Goal: Task Accomplishment & Management: Manage account settings

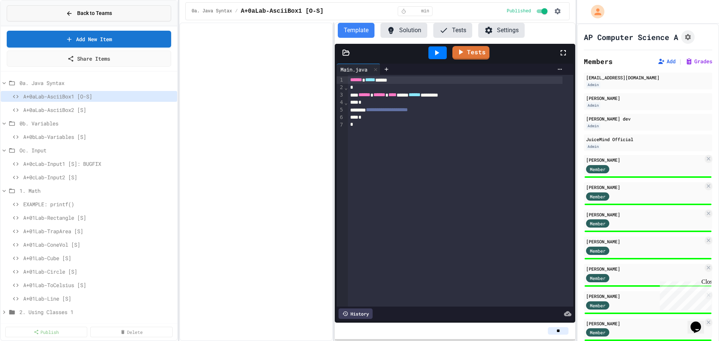
click at [76, 15] on div "Back to Teams" at bounding box center [89, 13] width 46 height 8
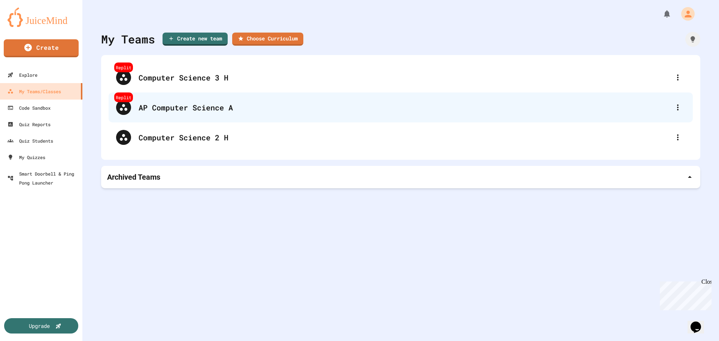
click at [206, 109] on div "AP Computer Science A" at bounding box center [403, 107] width 531 height 11
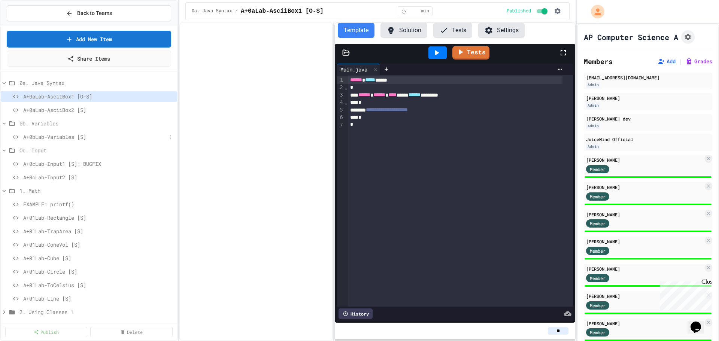
click at [43, 136] on span "A+0bLab-Variables [S]" at bounding box center [94, 137] width 143 height 8
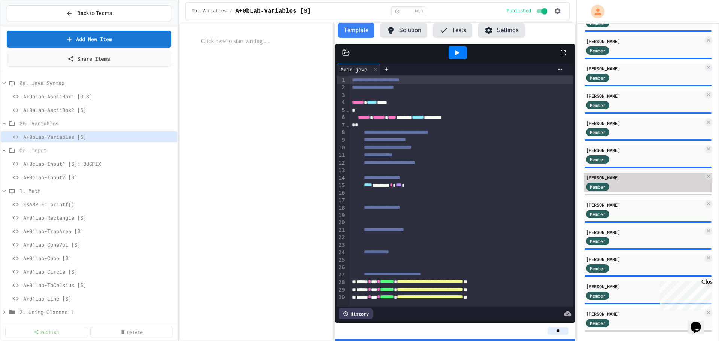
scroll to position [207, 0]
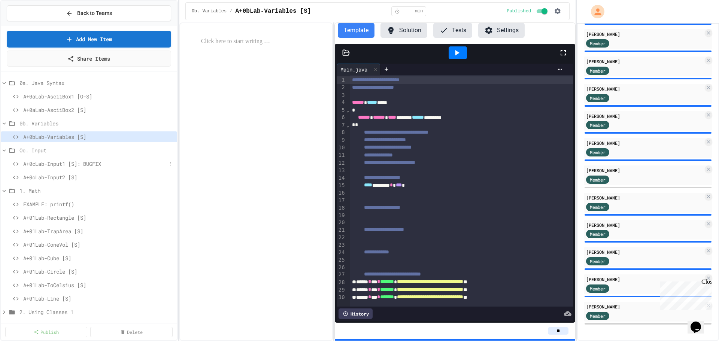
click at [49, 164] on span "A+0cLab-Input1 [S]: BUGFIX" at bounding box center [94, 164] width 143 height 8
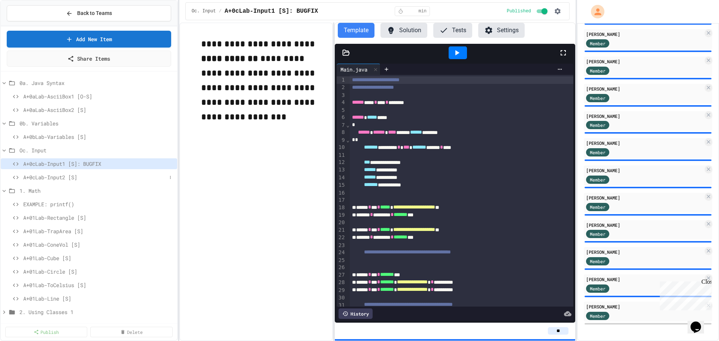
click at [67, 179] on span "A+0cLab-Input2 [S]" at bounding box center [94, 177] width 143 height 8
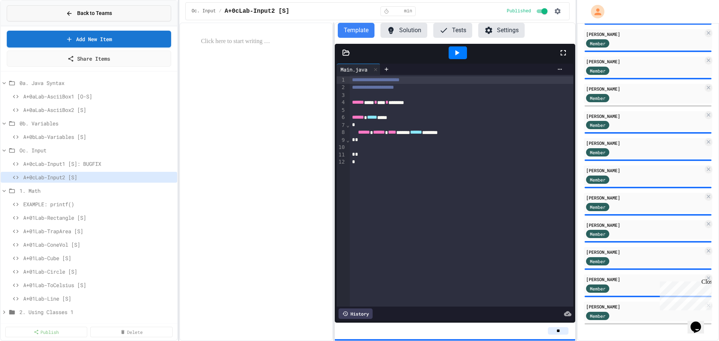
click at [95, 15] on span "Back to Teams" at bounding box center [94, 13] width 35 height 8
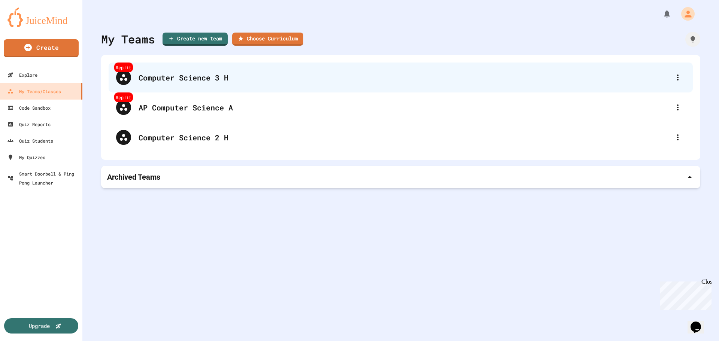
click at [161, 76] on div "Computer Science 3 H" at bounding box center [403, 77] width 531 height 11
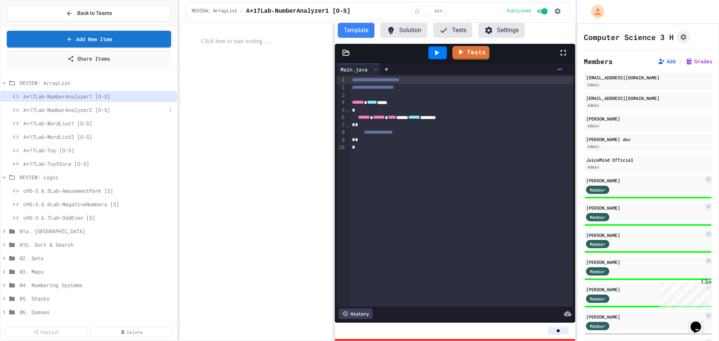
click at [67, 108] on span "A+17Lab-NumberAnalyzer2 [O-S]" at bounding box center [94, 110] width 143 height 8
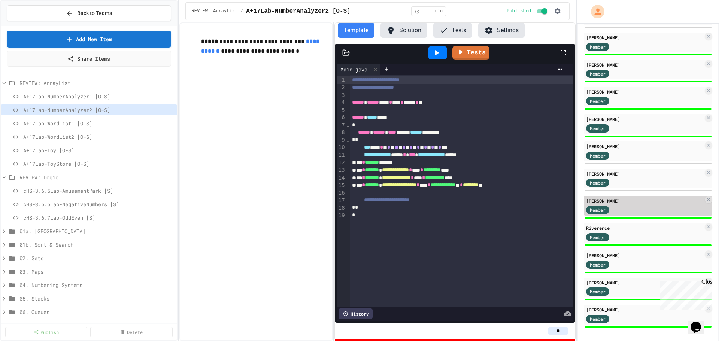
scroll to position [173, 0]
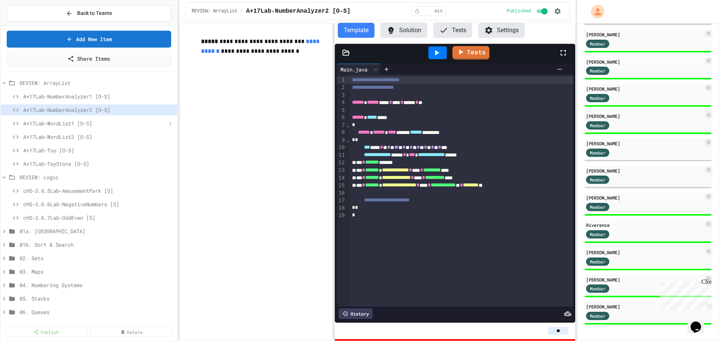
click at [65, 122] on span "A+17Lab-WordList1 [O-S]" at bounding box center [94, 123] width 143 height 8
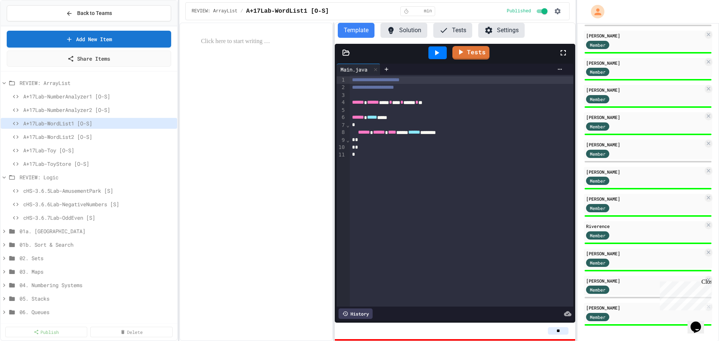
scroll to position [173, 0]
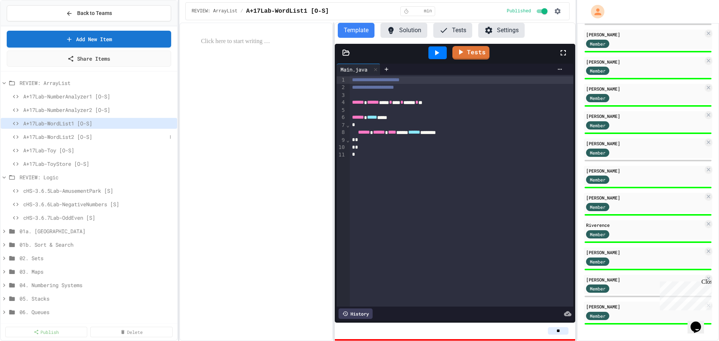
click at [74, 137] on span "A+17Lab-WordList2 [O-S]" at bounding box center [94, 137] width 143 height 8
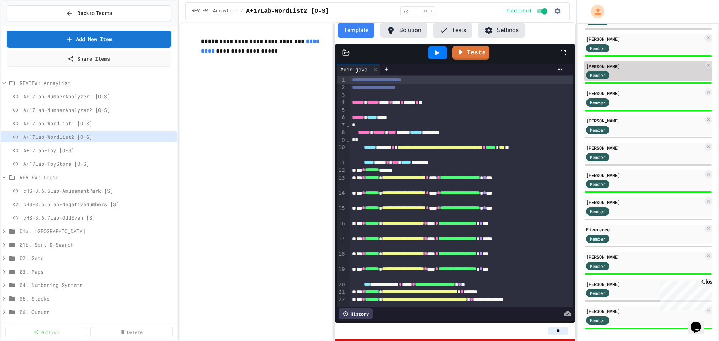
scroll to position [173, 0]
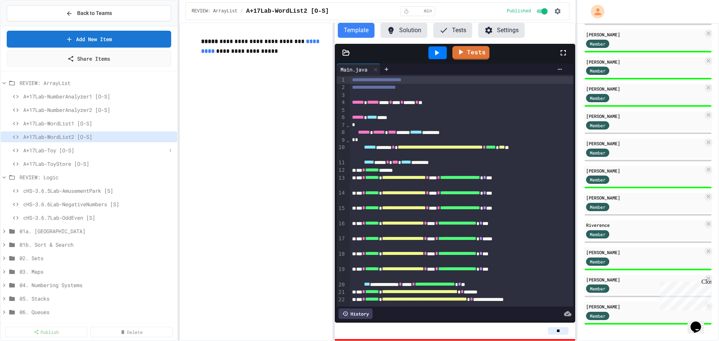
click at [71, 152] on span "A+17Lab-Toy [O-S]" at bounding box center [94, 150] width 143 height 8
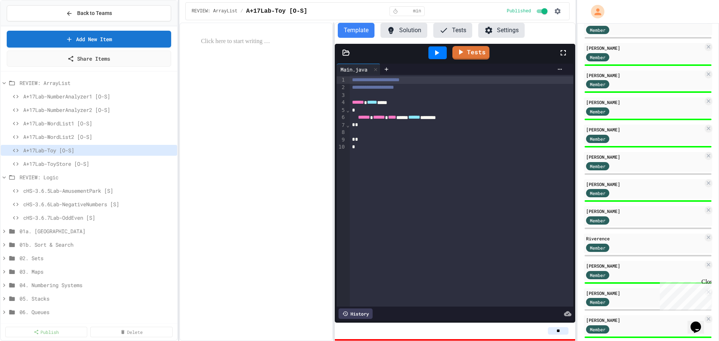
scroll to position [173, 0]
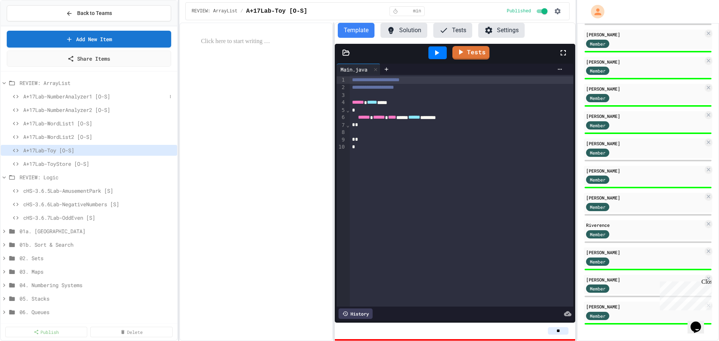
click at [79, 97] on span "A+17Lab-NumberAnalyzer1 [O-S]" at bounding box center [94, 96] width 143 height 8
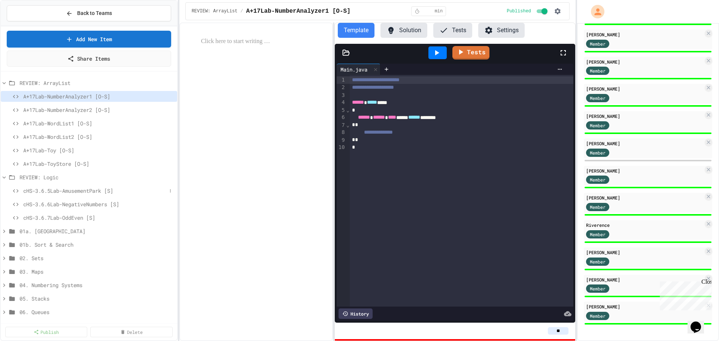
click at [70, 190] on span "cHS-3.6.5Lab-AmusementPark [S]" at bounding box center [94, 191] width 143 height 8
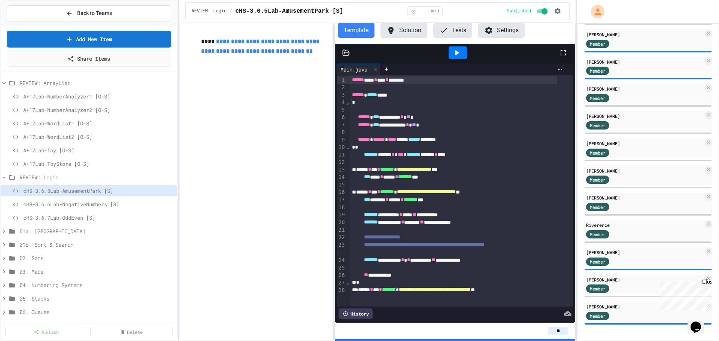
click at [345, 53] on icon at bounding box center [345, 52] width 7 height 7
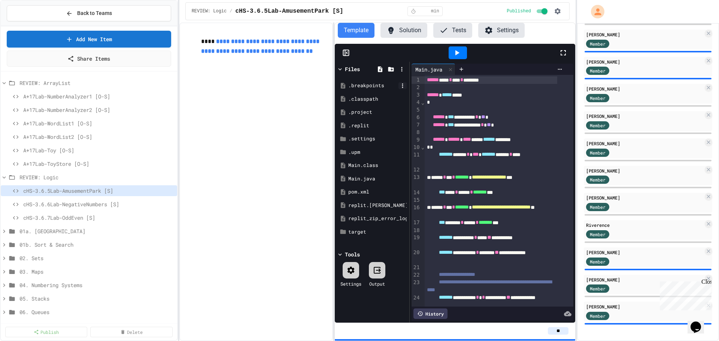
click at [402, 84] on icon at bounding box center [402, 85] width 1 height 4
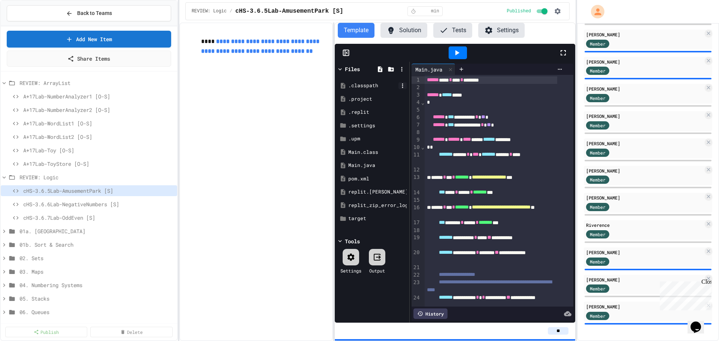
click at [402, 87] on icon at bounding box center [402, 85] width 7 height 7
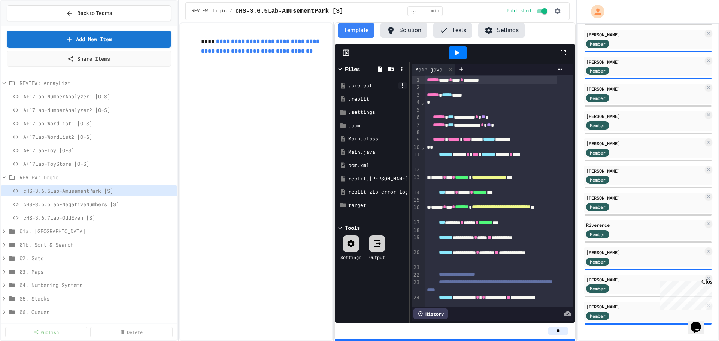
click at [402, 86] on icon at bounding box center [402, 85] width 7 height 7
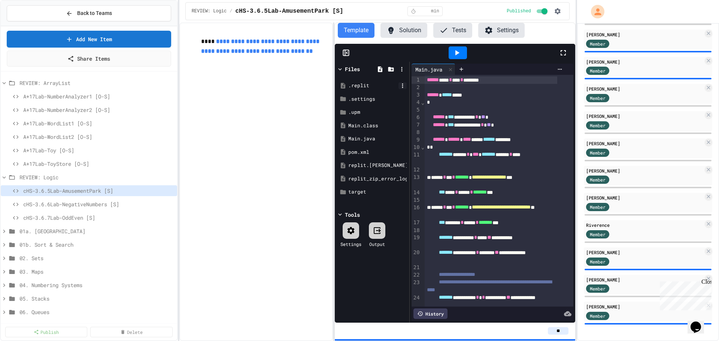
click at [402, 83] on icon at bounding box center [402, 85] width 7 height 7
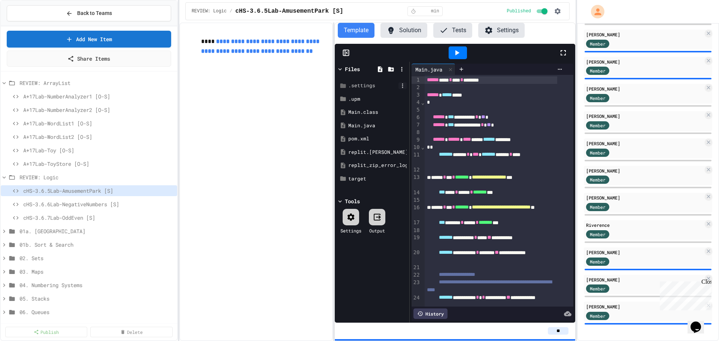
click at [402, 84] on icon at bounding box center [402, 85] width 7 height 7
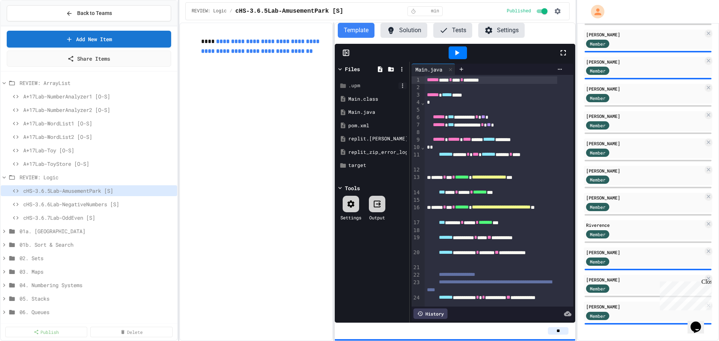
click at [400, 85] on icon at bounding box center [402, 85] width 7 height 7
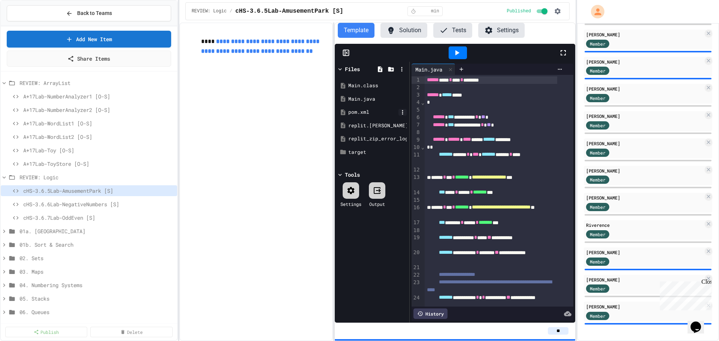
click at [404, 114] on icon at bounding box center [402, 112] width 7 height 7
click at [403, 110] on icon at bounding box center [402, 112] width 7 height 7
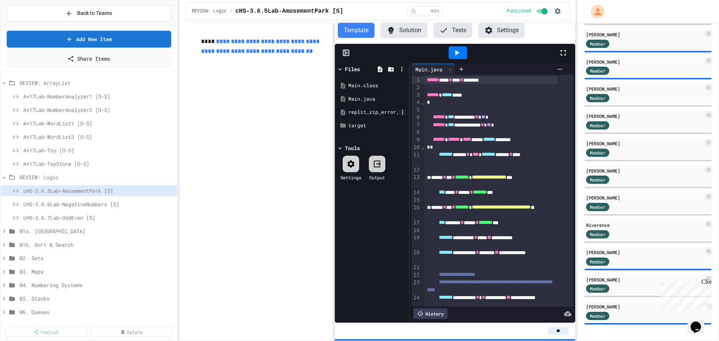
click at [403, 111] on icon at bounding box center [402, 112] width 1 height 4
click at [401, 111] on icon at bounding box center [402, 112] width 7 height 7
click at [348, 50] on icon at bounding box center [345, 52] width 7 height 7
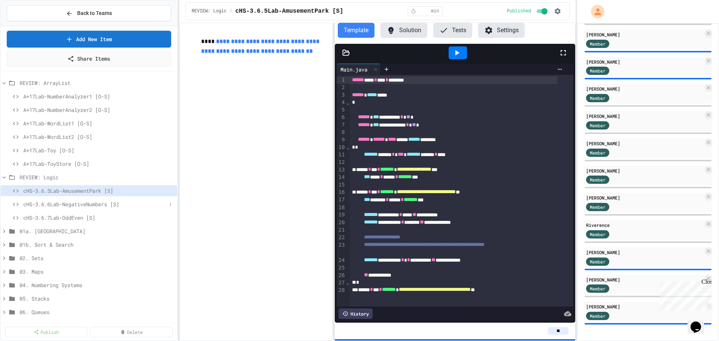
click at [73, 205] on span "cHS-3.6.6Lab-NegativeNumbers [S]" at bounding box center [94, 204] width 143 height 8
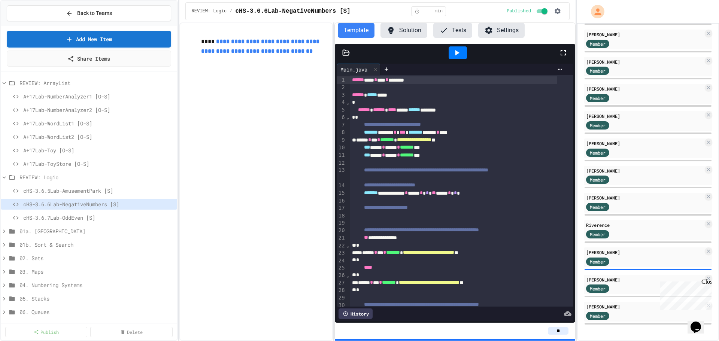
click at [346, 54] on icon at bounding box center [345, 52] width 7 height 7
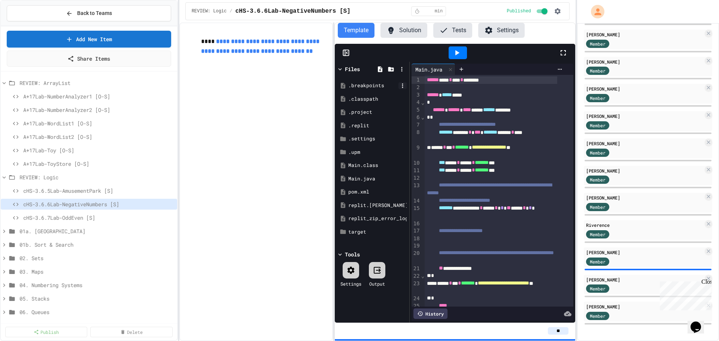
click at [401, 85] on icon at bounding box center [402, 85] width 7 height 7
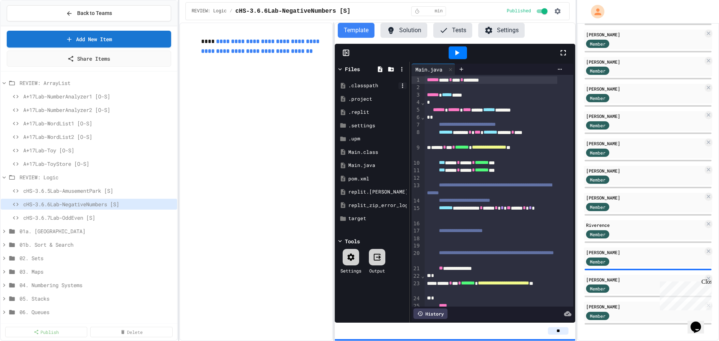
click at [401, 82] on icon at bounding box center [402, 85] width 7 height 7
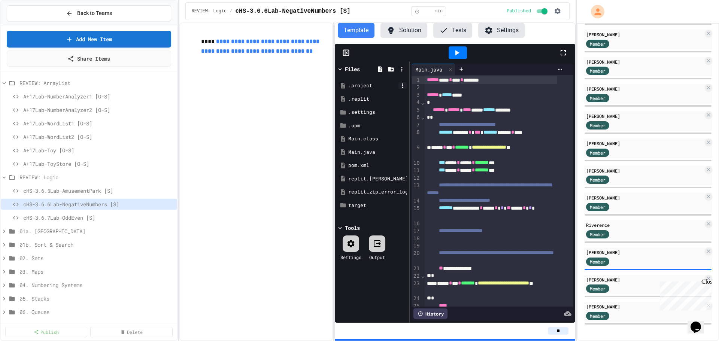
click at [400, 86] on icon at bounding box center [402, 85] width 7 height 7
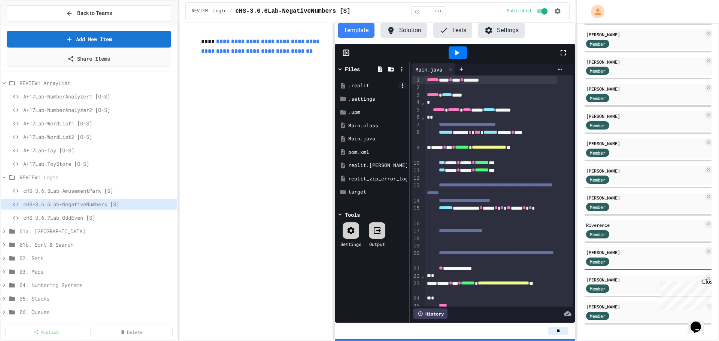
click at [400, 85] on icon at bounding box center [402, 85] width 7 height 7
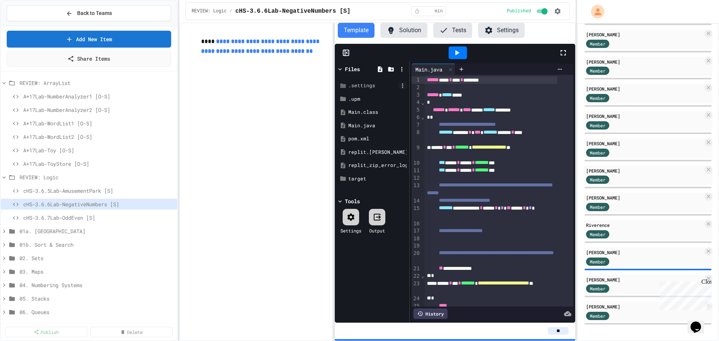
click at [402, 87] on icon at bounding box center [402, 85] width 7 height 7
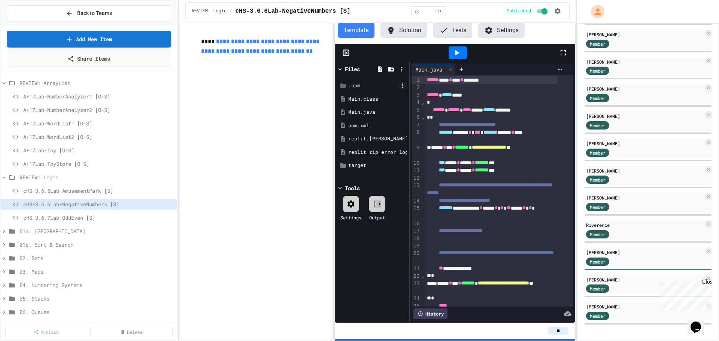
click at [402, 84] on icon at bounding box center [402, 85] width 1 height 4
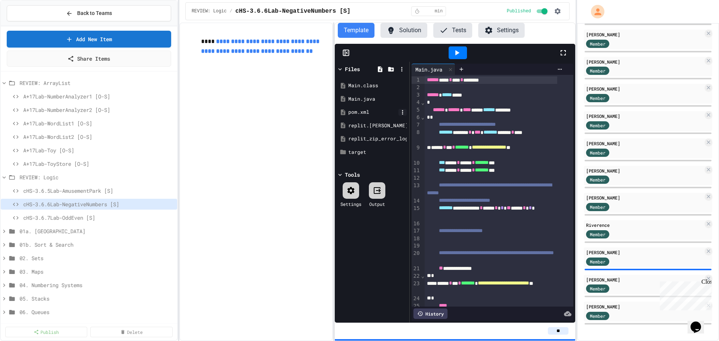
click at [401, 112] on icon at bounding box center [402, 112] width 7 height 7
click at [402, 112] on icon at bounding box center [402, 112] width 7 height 7
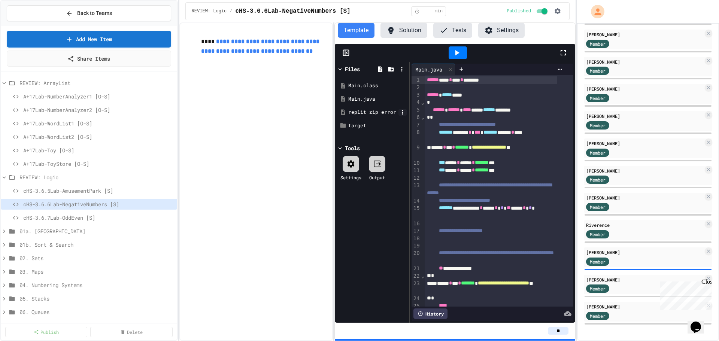
click at [403, 111] on icon at bounding box center [402, 112] width 7 height 7
click at [401, 112] on icon at bounding box center [402, 112] width 7 height 7
click at [69, 219] on span "cHS-3.6.7Lab-OddEven [S]" at bounding box center [94, 218] width 143 height 8
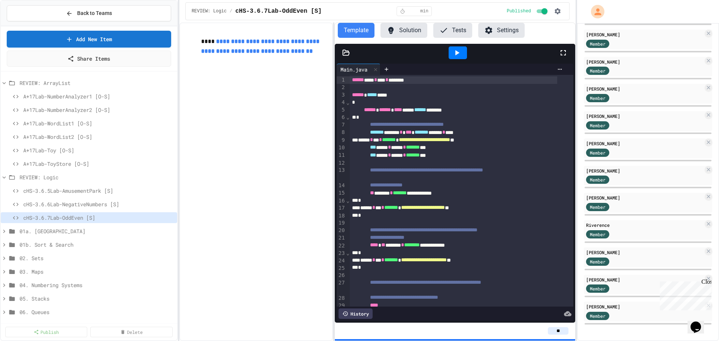
click at [347, 53] on icon at bounding box center [345, 52] width 7 height 7
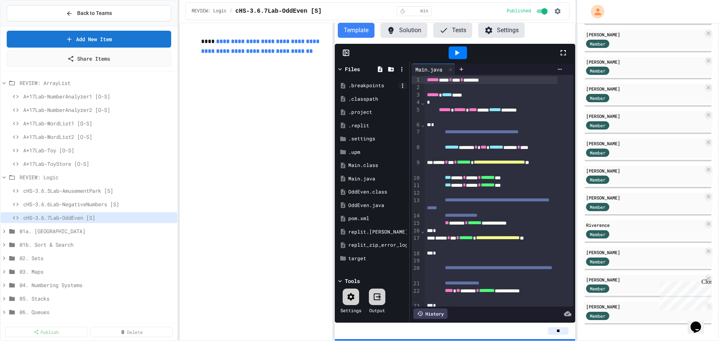
click at [404, 86] on icon at bounding box center [402, 85] width 7 height 7
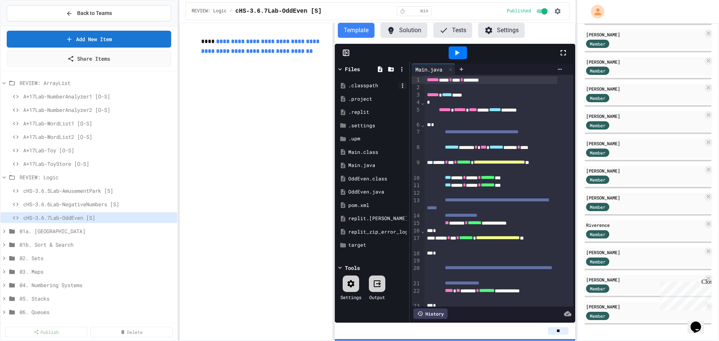
click at [402, 87] on icon at bounding box center [402, 85] width 1 height 4
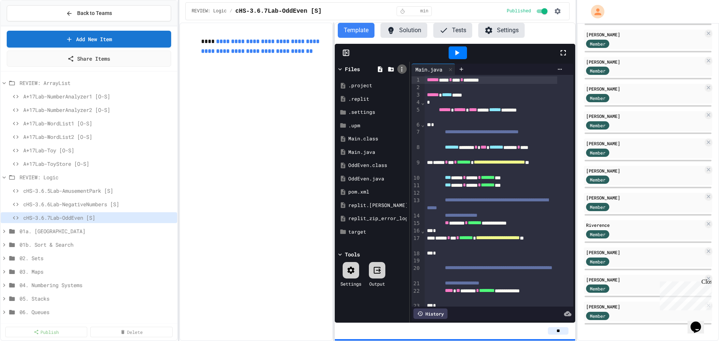
click at [401, 70] on icon at bounding box center [401, 69] width 7 height 7
click at [401, 70] on div at bounding box center [359, 170] width 719 height 341
click at [401, 86] on icon at bounding box center [402, 85] width 7 height 7
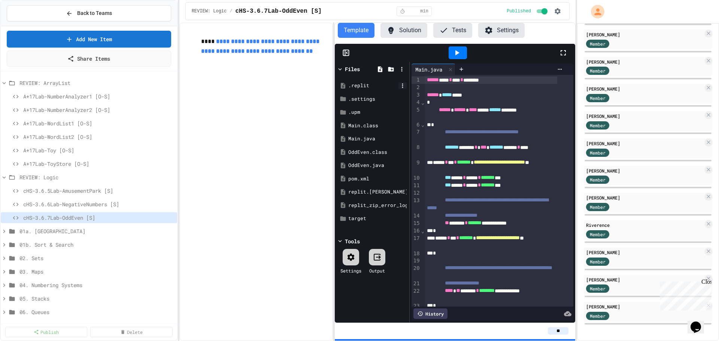
click at [400, 83] on icon at bounding box center [402, 85] width 7 height 7
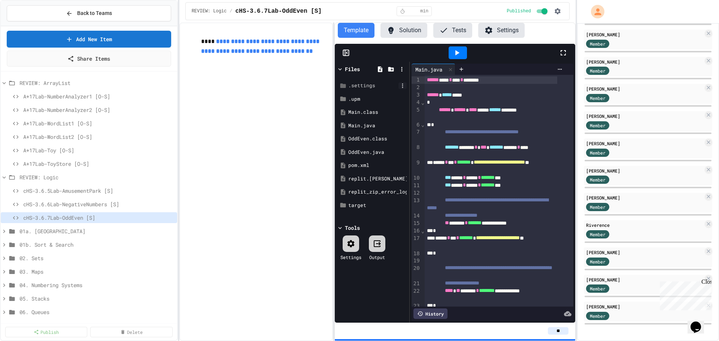
click at [403, 85] on icon at bounding box center [402, 85] width 7 height 7
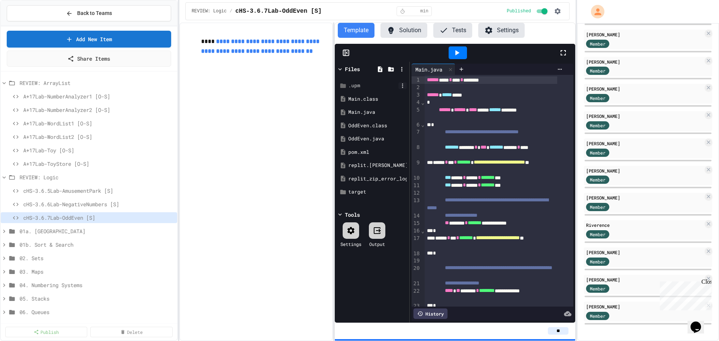
click at [400, 86] on icon at bounding box center [402, 85] width 7 height 7
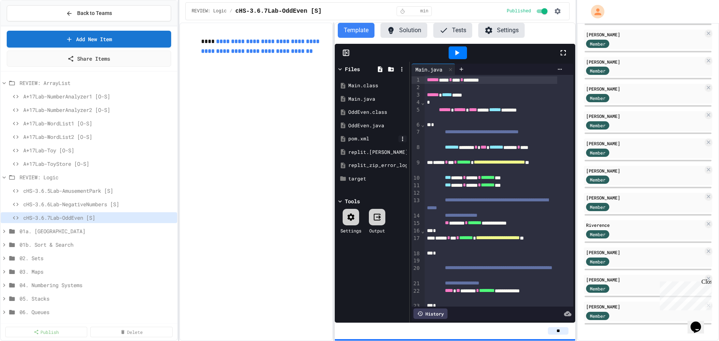
click at [403, 139] on icon at bounding box center [402, 138] width 7 height 7
click at [400, 138] on icon at bounding box center [402, 138] width 7 height 7
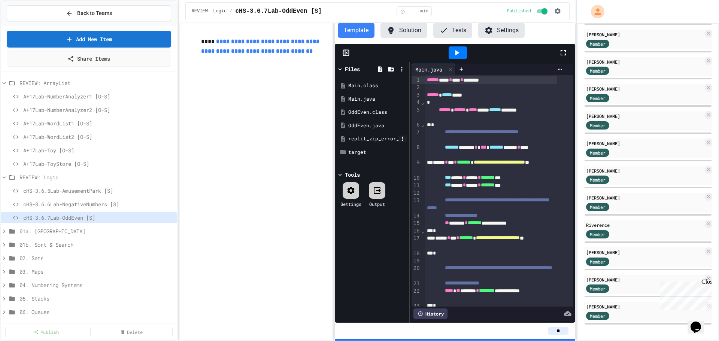
click at [402, 137] on icon at bounding box center [402, 139] width 1 height 4
click at [400, 139] on icon at bounding box center [402, 138] width 7 height 7
click at [347, 49] on div at bounding box center [455, 53] width 240 height 18
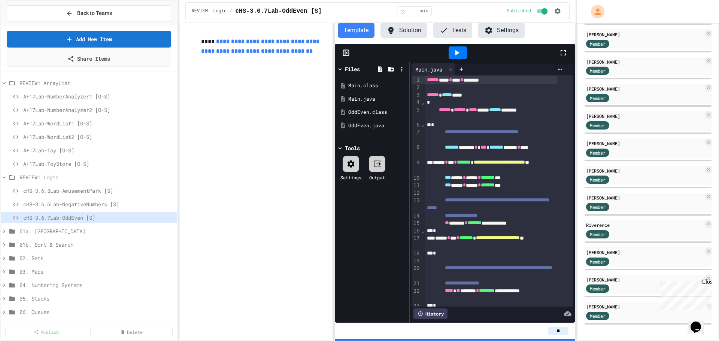
click at [345, 52] on icon at bounding box center [345, 53] width 0 height 6
